Goal: Check status: Check status

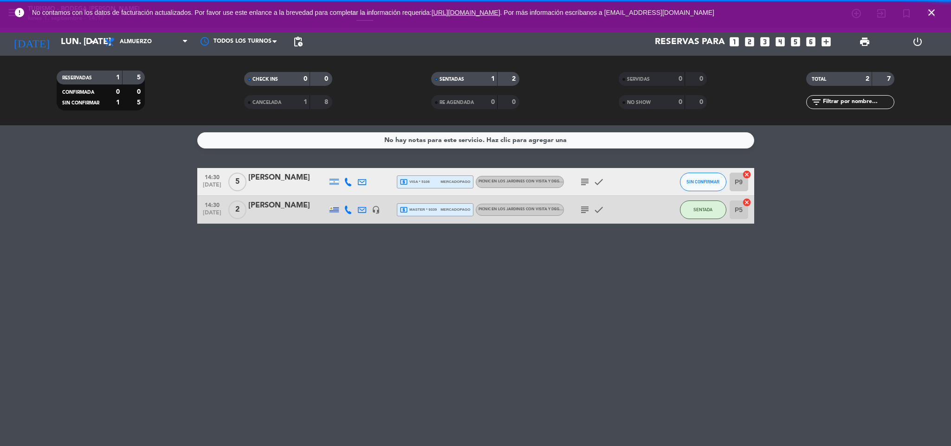
click at [633, 15] on icon "close" at bounding box center [931, 12] width 11 height 11
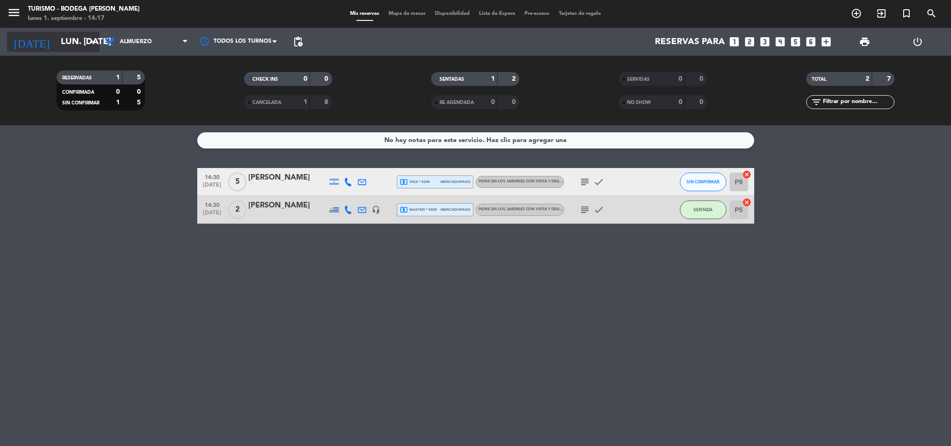
click at [83, 44] on input "lun. [DATE]" at bounding box center [112, 41] width 112 height 19
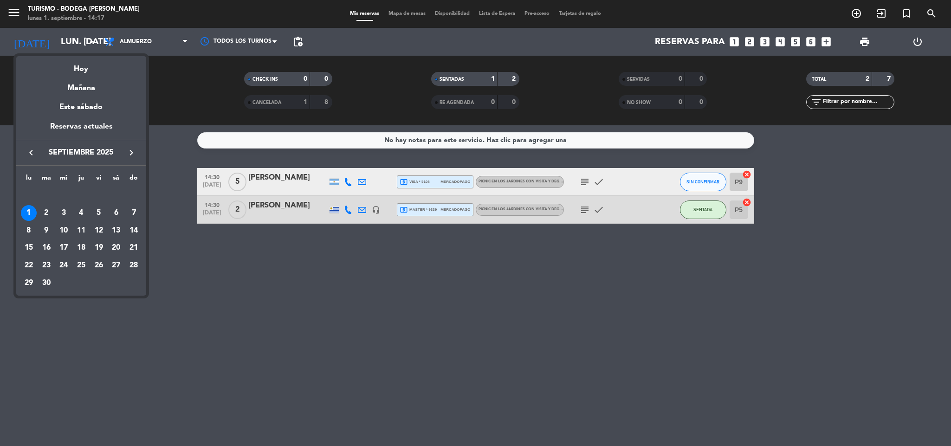
click at [22, 10] on div at bounding box center [475, 223] width 951 height 446
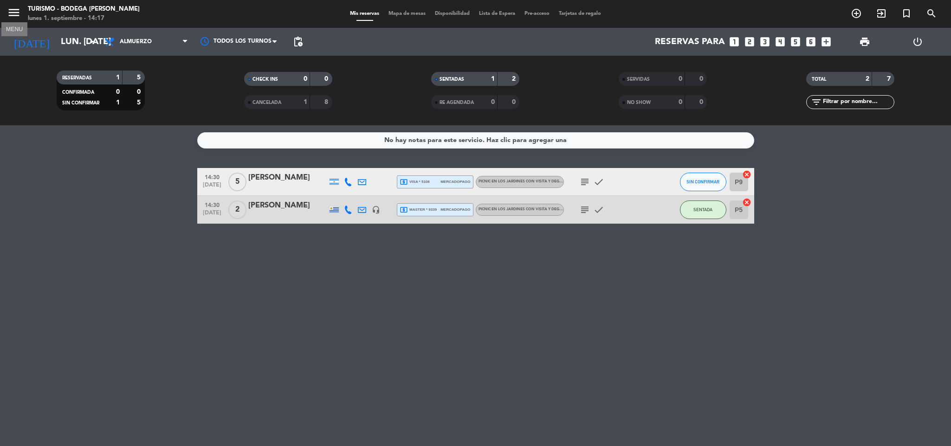
click at [16, 13] on icon "menu" at bounding box center [14, 13] width 14 height 14
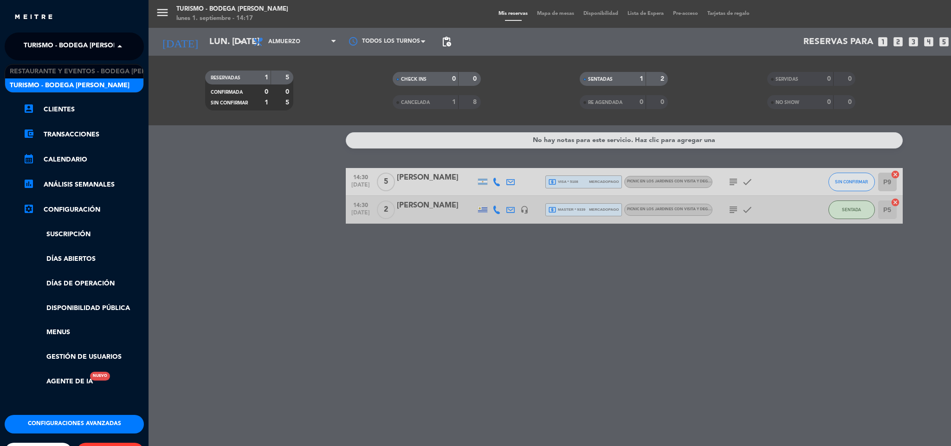
click at [63, 46] on span "Turismo - Bodega [PERSON_NAME]" at bounding box center [84, 46] width 120 height 19
click at [64, 66] on span "Restaurante y Eventos - Bodega [PERSON_NAME]" at bounding box center [97, 71] width 175 height 11
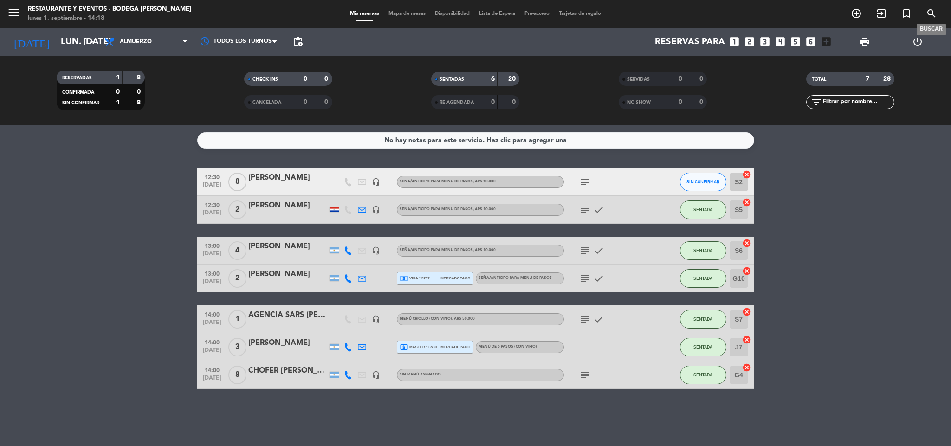
click at [633, 8] on icon "search" at bounding box center [931, 13] width 11 height 11
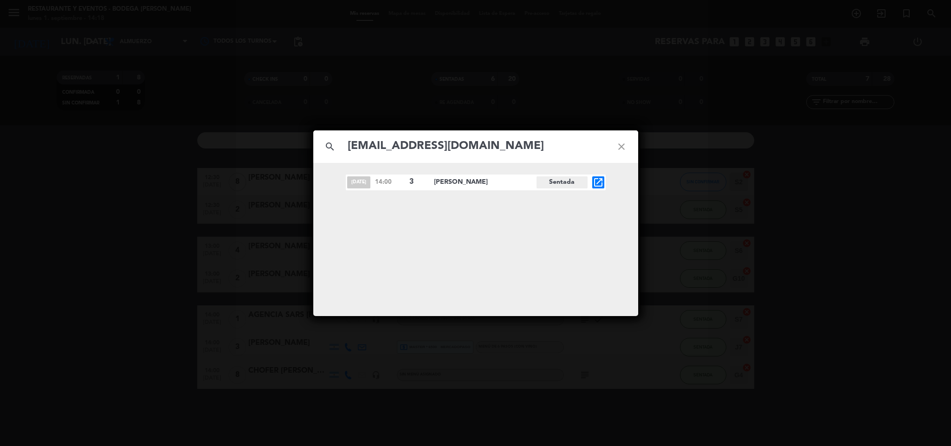
type input "[EMAIL_ADDRESS][DOMAIN_NAME]"
click at [599, 180] on icon "open_in_new" at bounding box center [598, 182] width 11 height 11
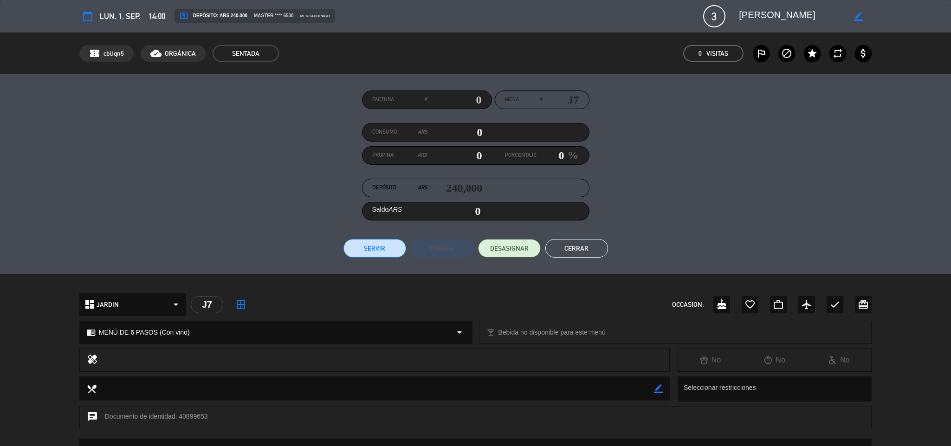
click at [633, 10] on textarea at bounding box center [792, 16] width 106 height 17
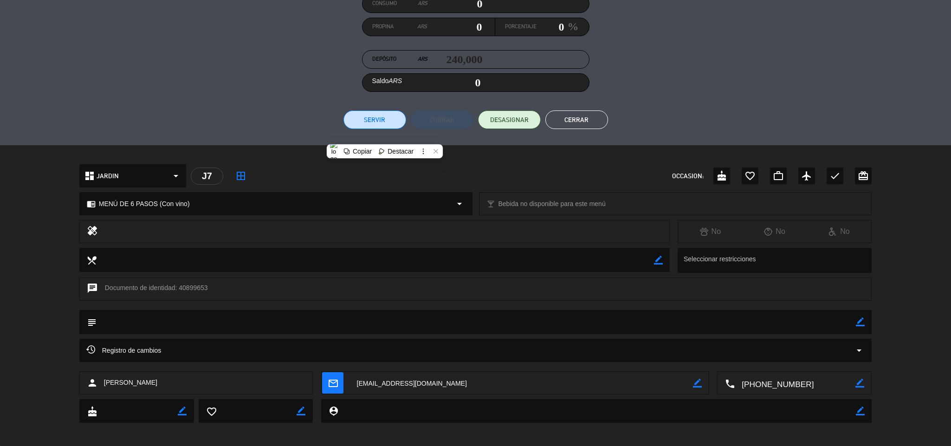
scroll to position [134, 0]
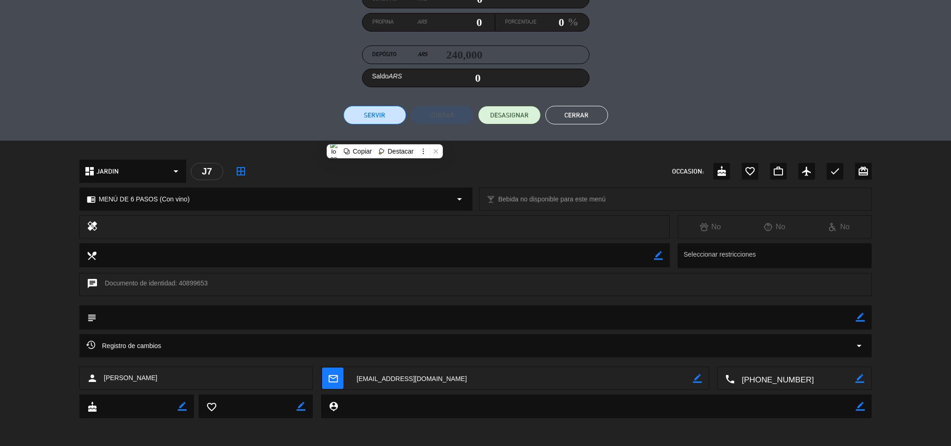
click at [633, 281] on icon "border_color" at bounding box center [860, 317] width 9 height 9
click at [633, 281] on textarea at bounding box center [477, 317] width 760 height 24
type textarea "p"
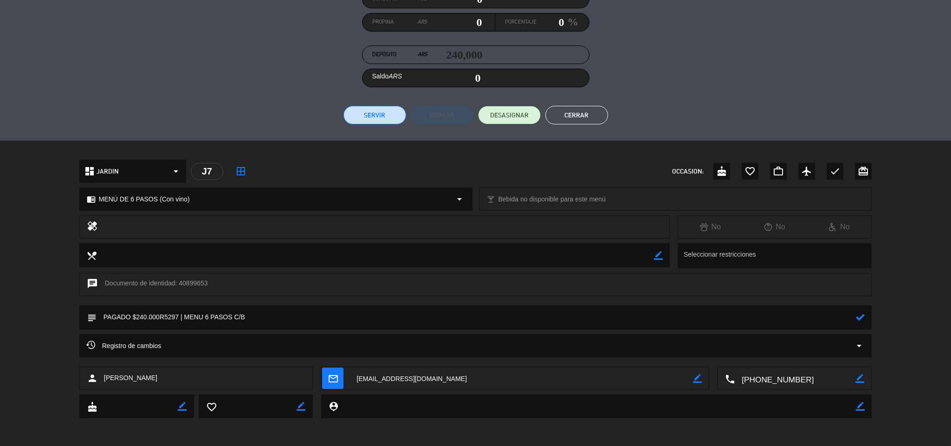
type textarea "PAGADO $240.000R5297 | MENU 6 PASOS C/B"
click at [633, 281] on icon at bounding box center [860, 317] width 9 height 9
click at [576, 111] on button "Cerrar" at bounding box center [576, 115] width 63 height 19
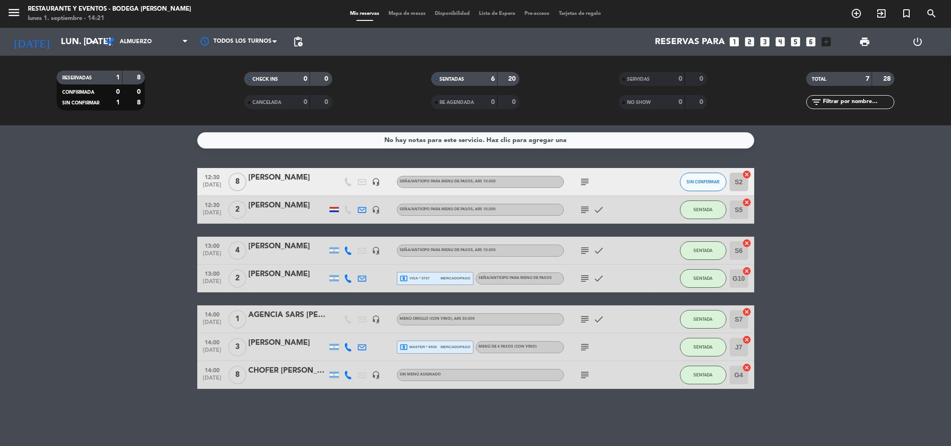
click at [583, 281] on icon "subject" at bounding box center [584, 347] width 11 height 11
click at [585, 348] on icon "subject" at bounding box center [584, 347] width 11 height 11
click at [284, 341] on div "[PERSON_NAME]" at bounding box center [287, 343] width 79 height 12
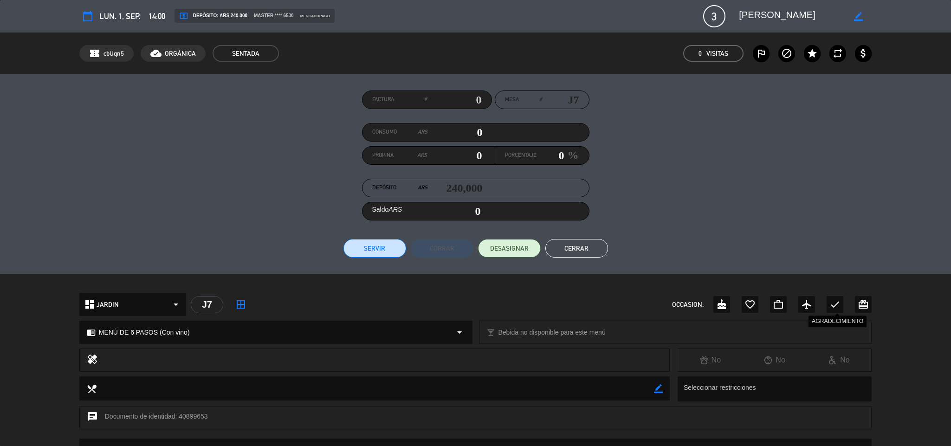
click at [832, 301] on icon "check" at bounding box center [834, 304] width 11 height 11
click at [588, 251] on button "Cerrar" at bounding box center [576, 248] width 63 height 19
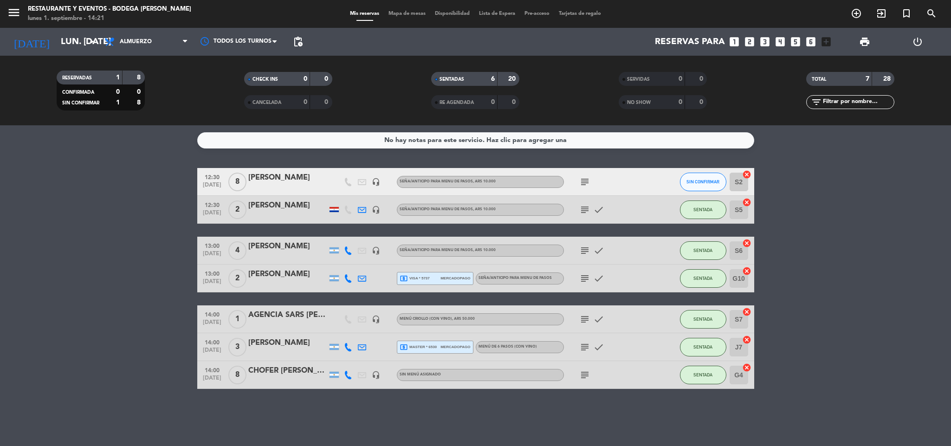
click at [583, 375] on icon "subject" at bounding box center [584, 374] width 11 height 11
click at [289, 370] on div "CHOFER [PERSON_NAME]" at bounding box center [287, 371] width 79 height 12
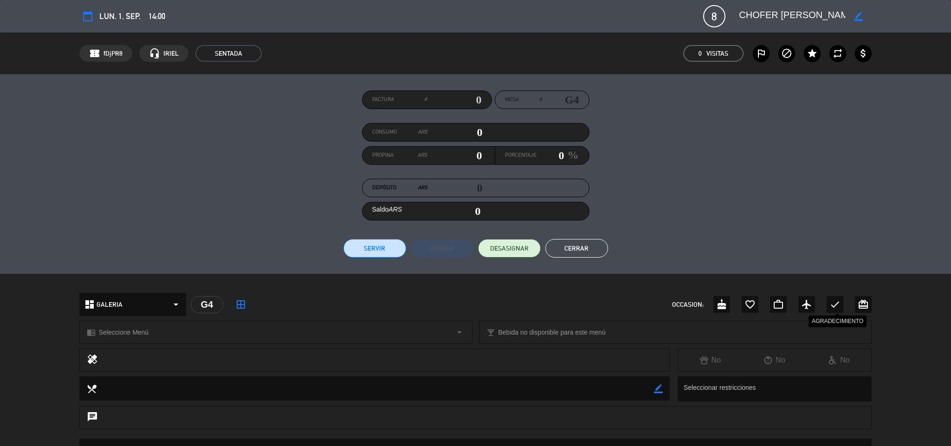
click at [834, 302] on icon "check" at bounding box center [834, 304] width 11 height 11
click at [567, 245] on button "Cerrar" at bounding box center [576, 248] width 63 height 19
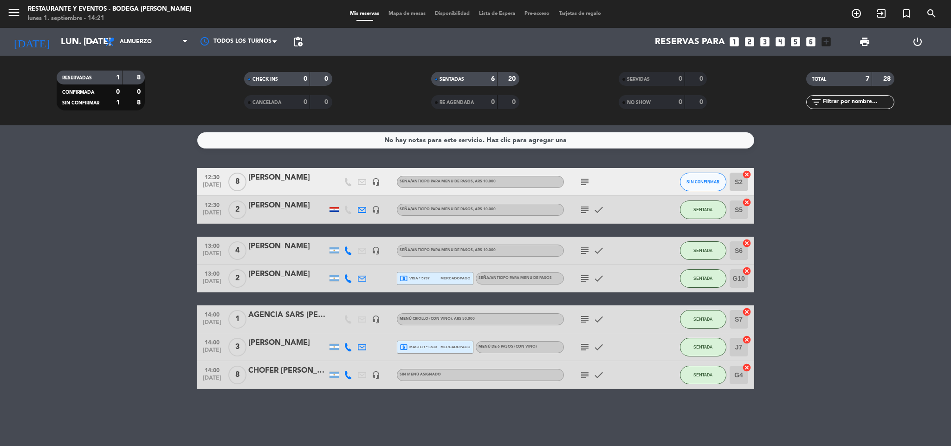
click at [585, 184] on icon "subject" at bounding box center [584, 181] width 11 height 11
click at [585, 182] on icon "subject" at bounding box center [584, 181] width 11 height 11
